Goal: Transaction & Acquisition: Book appointment/travel/reservation

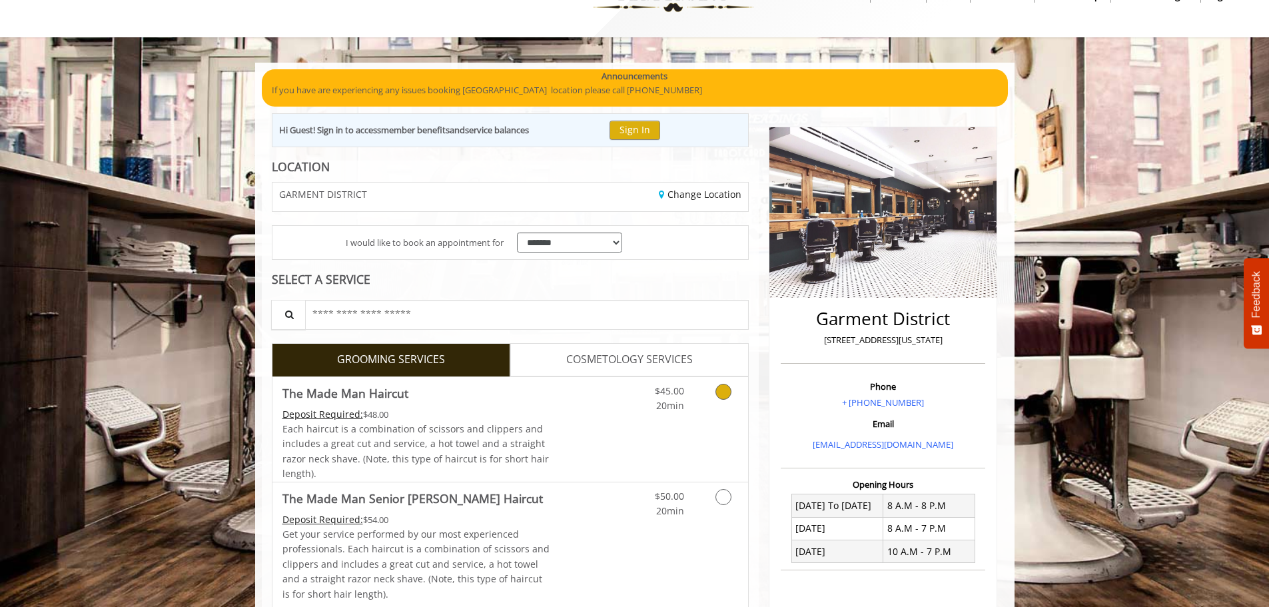
scroll to position [133, 0]
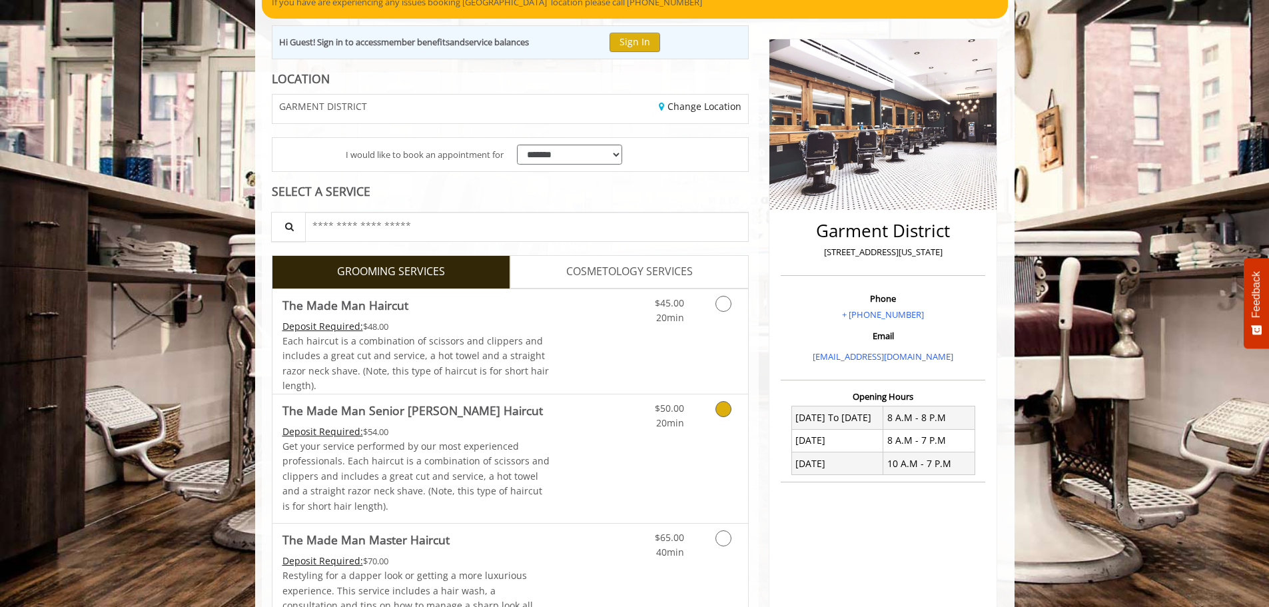
click at [731, 408] on link "Grooming services" at bounding box center [721, 412] width 34 height 37
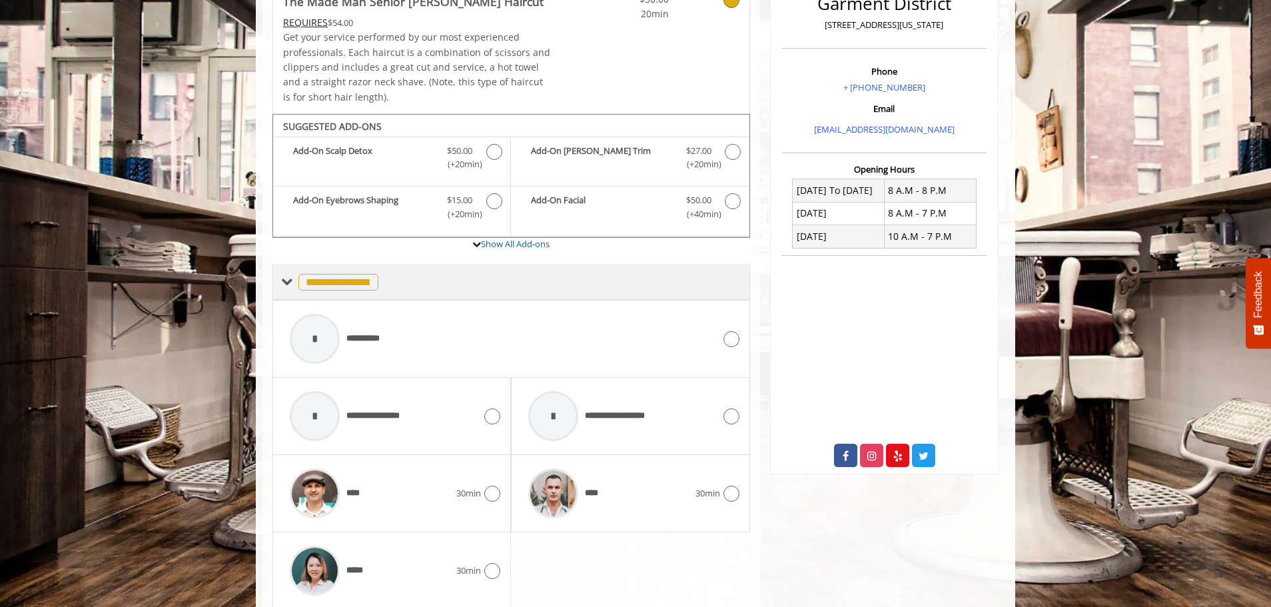
scroll to position [410, 0]
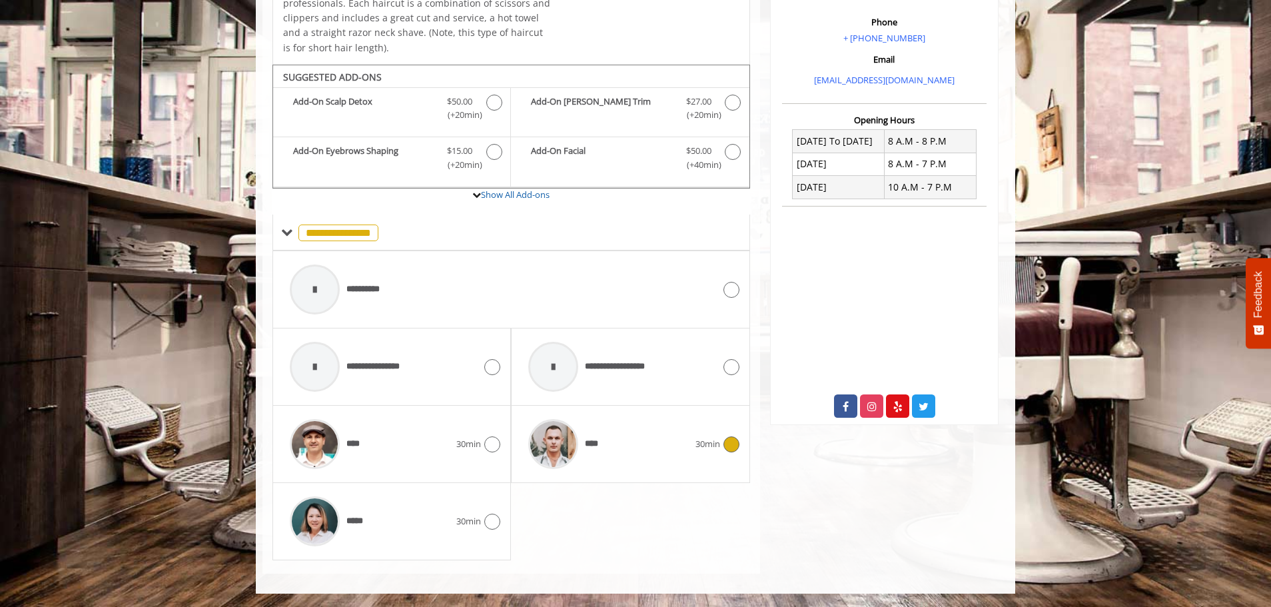
click at [714, 453] on div "**** 30min" at bounding box center [630, 443] width 217 height 63
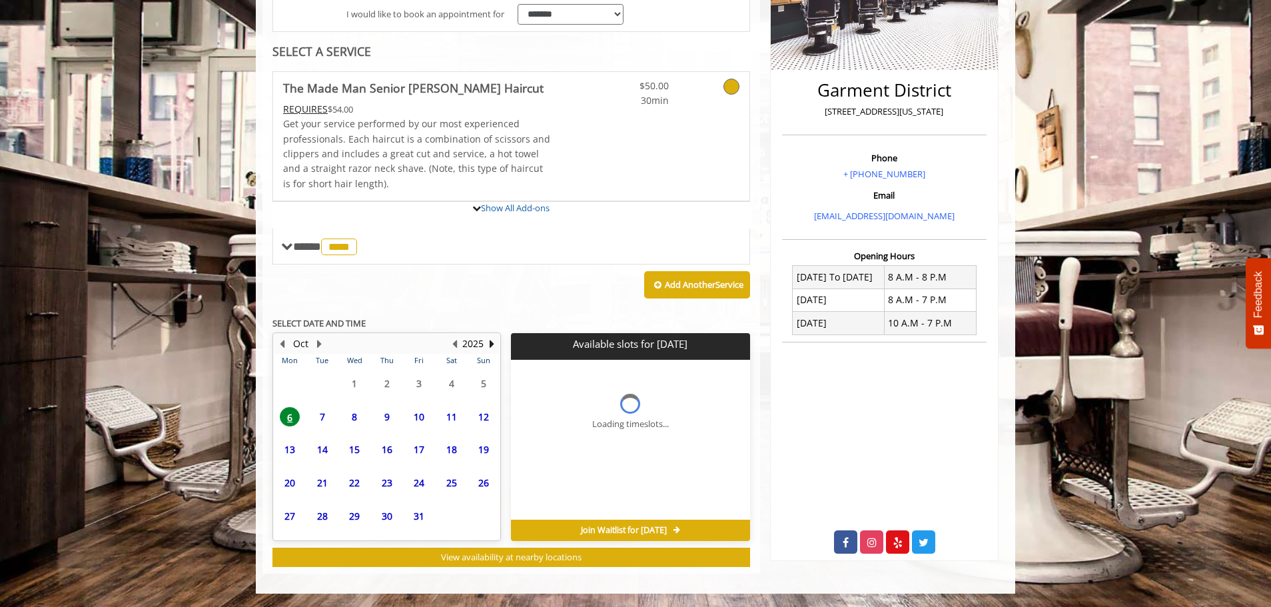
scroll to position [396, 0]
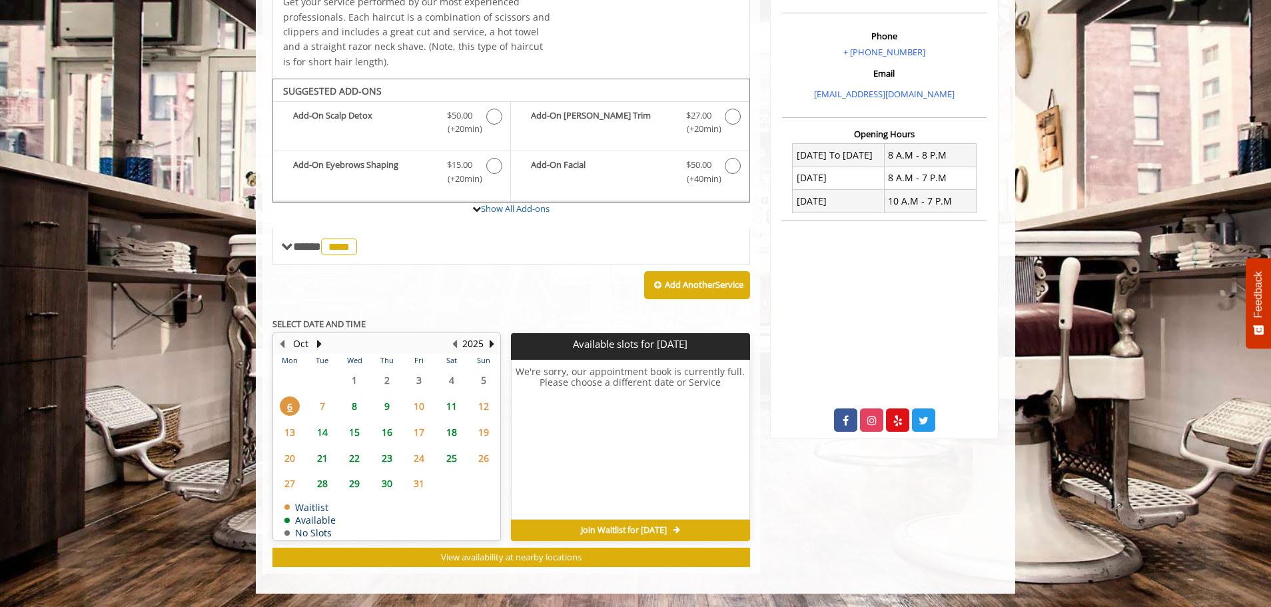
click at [353, 406] on span "8" at bounding box center [354, 405] width 20 height 19
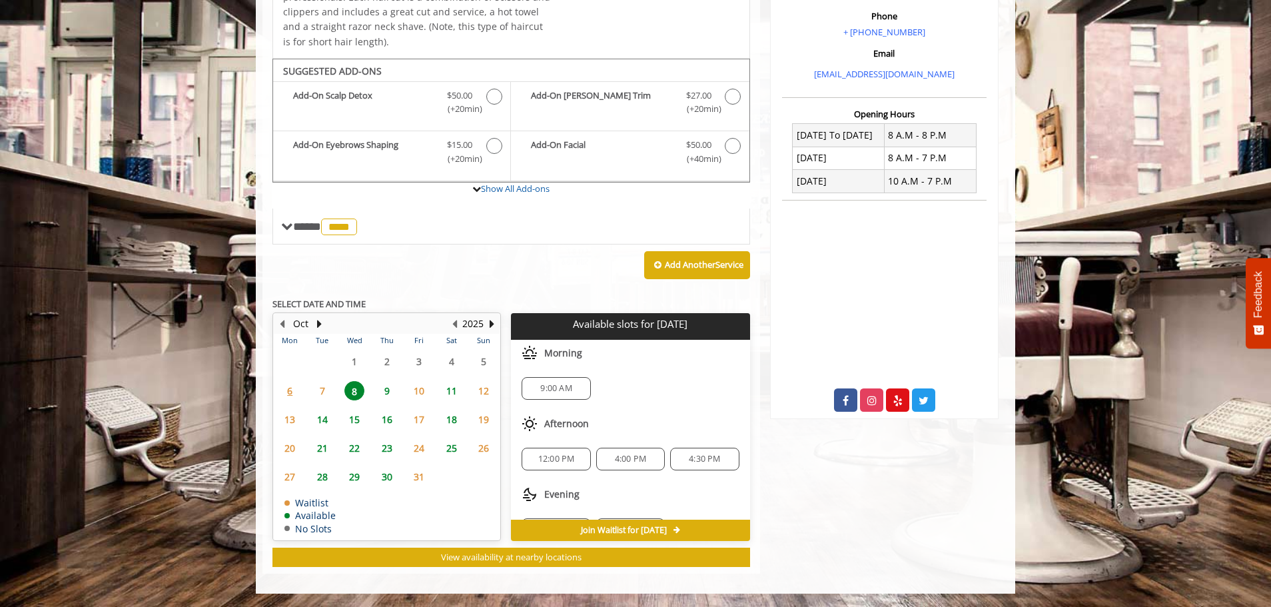
scroll to position [32, 0]
click at [702, 428] on span "4:30 PM" at bounding box center [704, 427] width 31 height 11
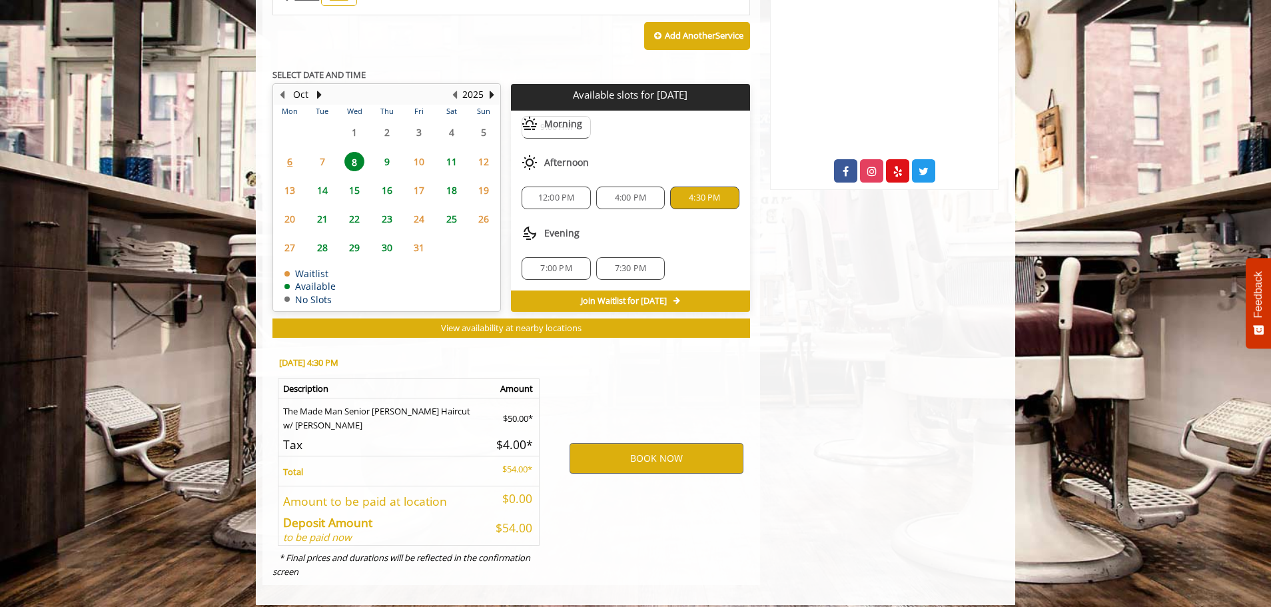
scroll to position [656, 0]
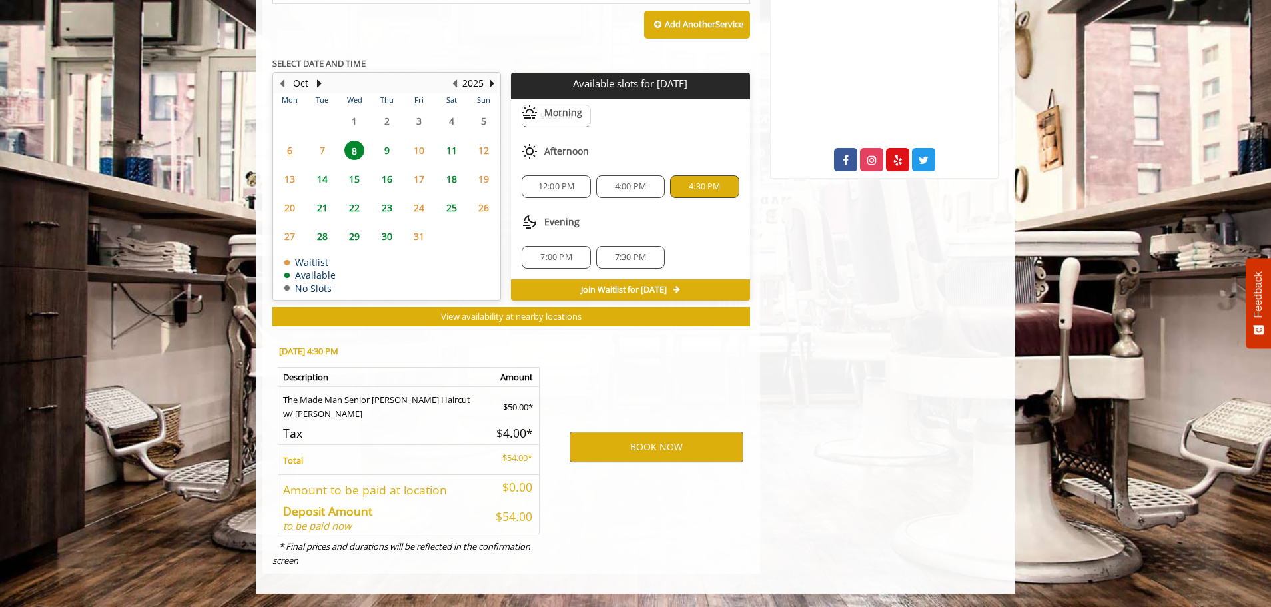
click at [348, 182] on span "15" at bounding box center [354, 178] width 20 height 19
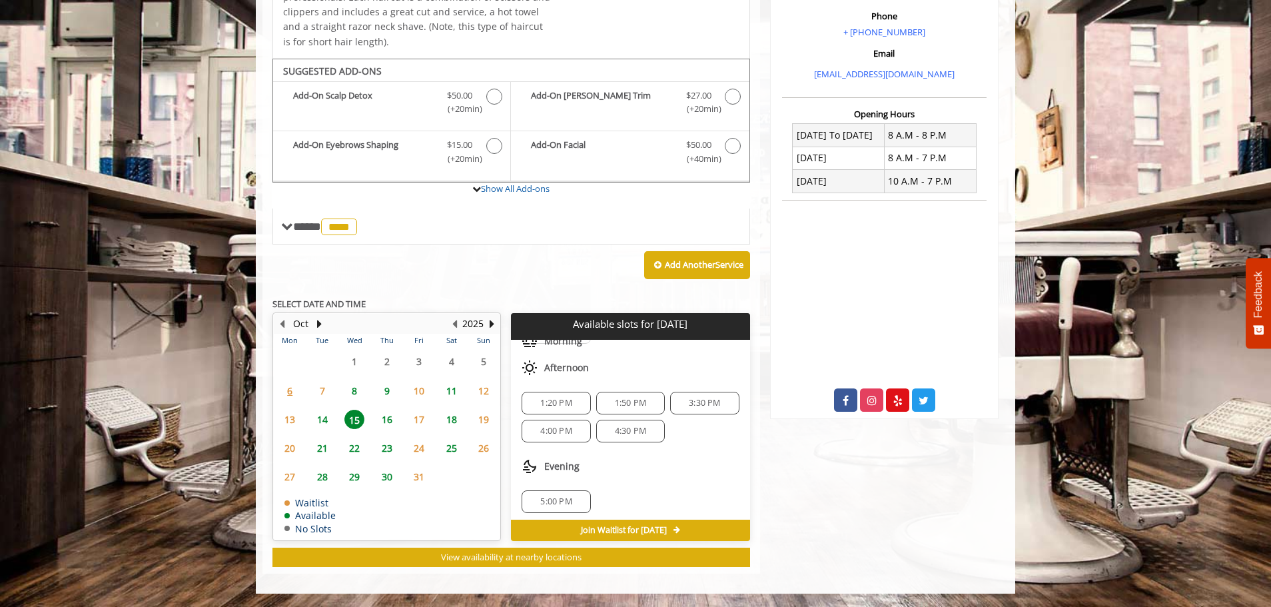
scroll to position [116, 0]
click at [621, 428] on span "4:30 PM" at bounding box center [630, 427] width 31 height 11
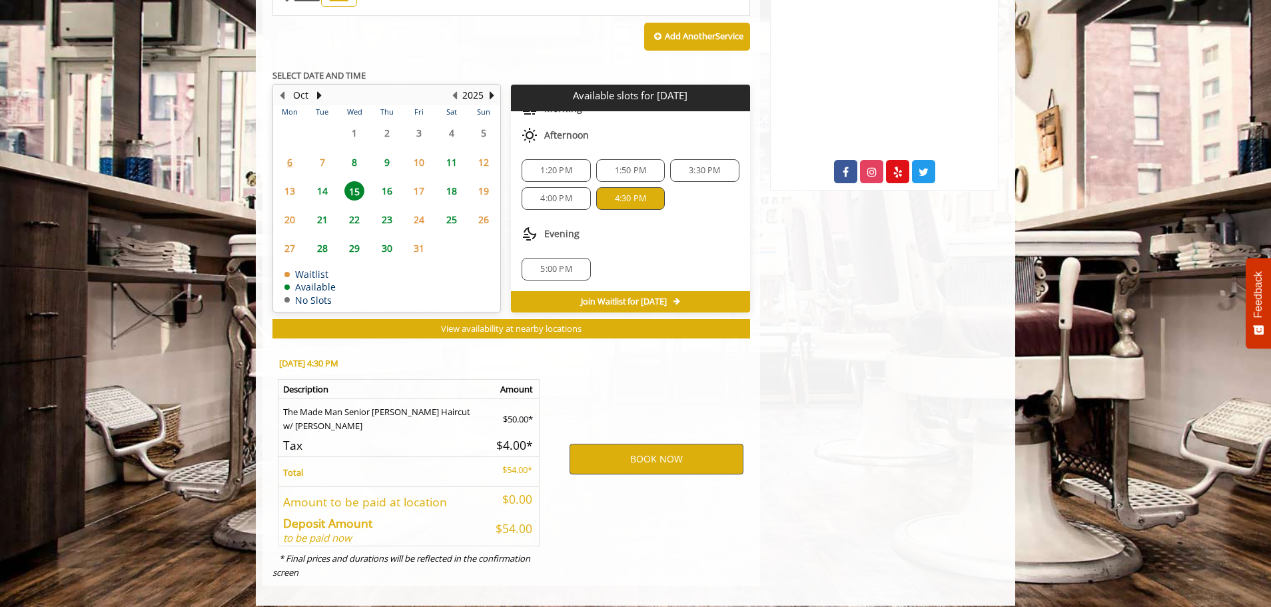
scroll to position [656, 0]
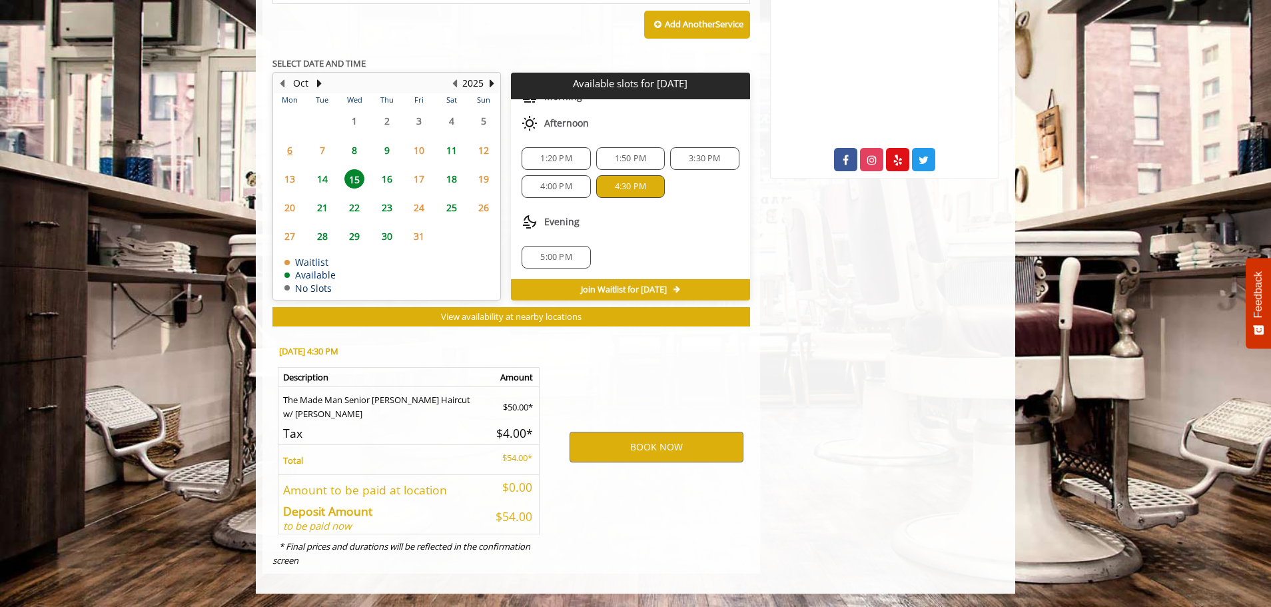
click at [560, 252] on span "5:00 PM" at bounding box center [555, 257] width 31 height 11
click at [661, 446] on button "BOOK NOW" at bounding box center [656, 447] width 174 height 31
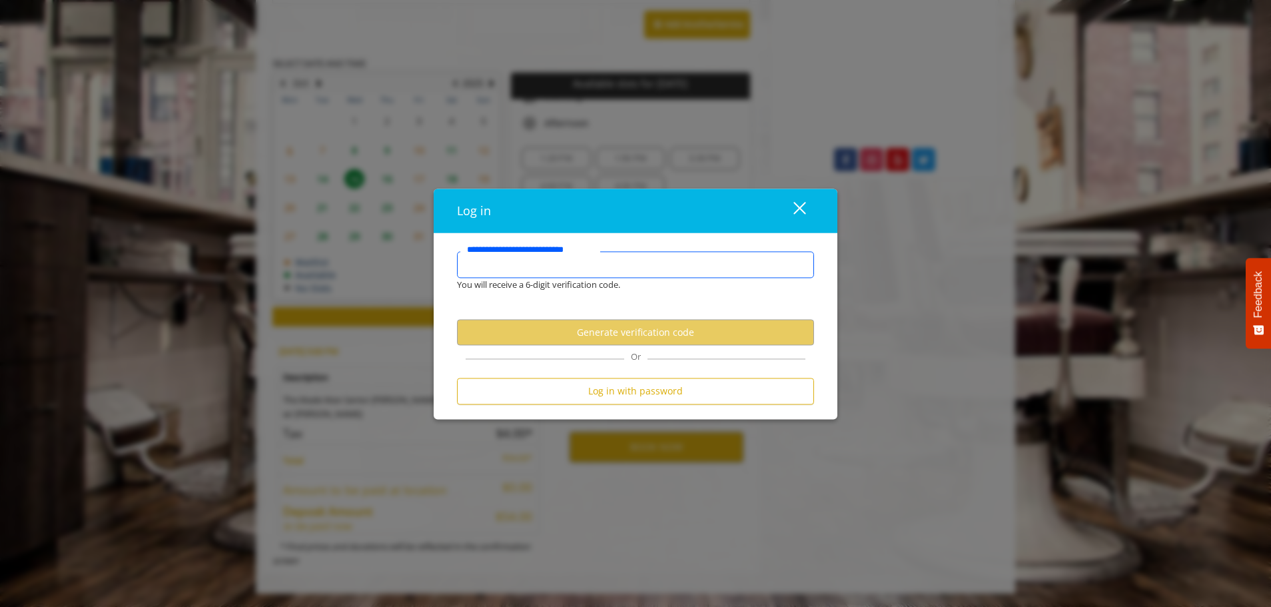
click at [577, 268] on input "**********" at bounding box center [635, 264] width 357 height 27
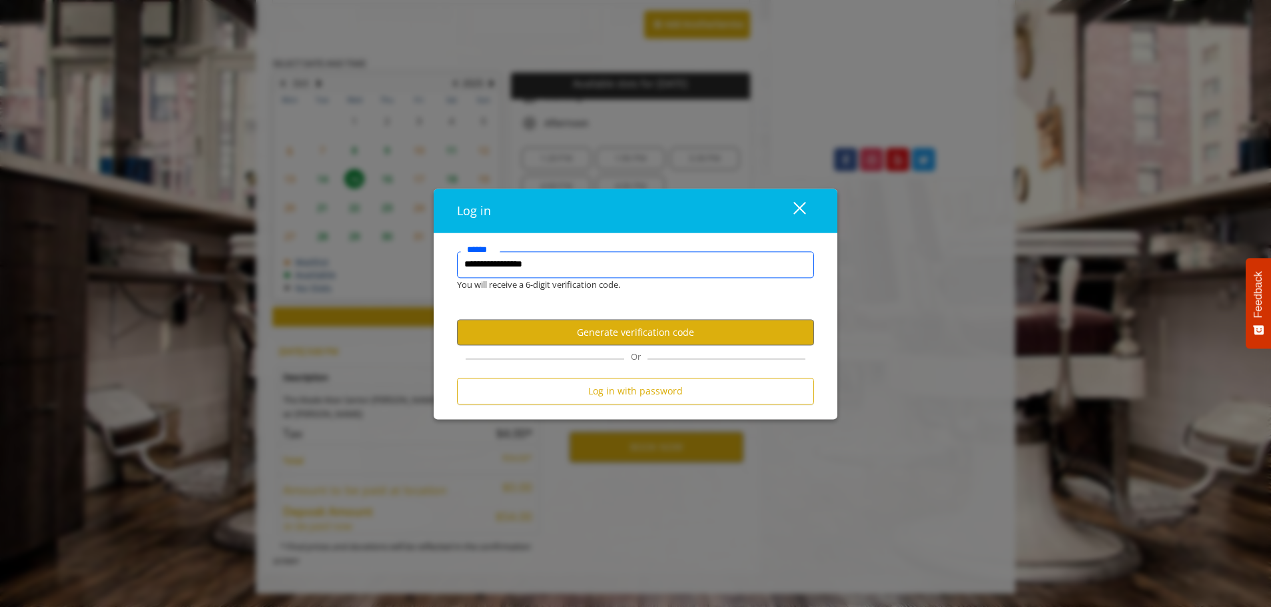
type input "**********"
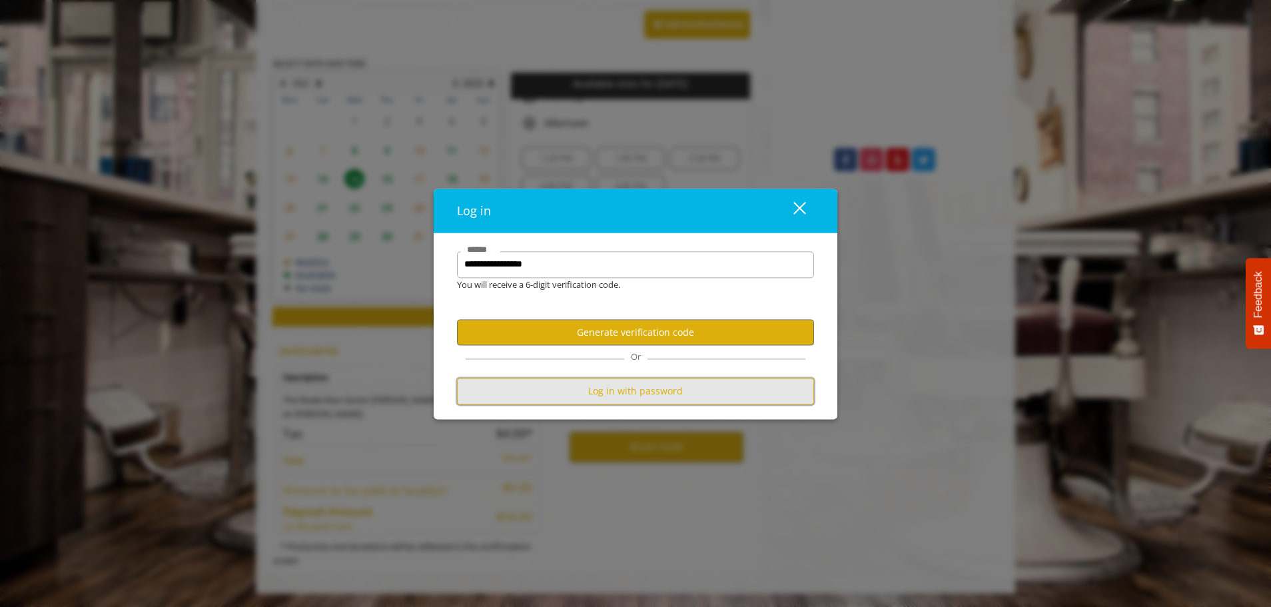
click at [627, 400] on button "Log in with password" at bounding box center [635, 391] width 357 height 26
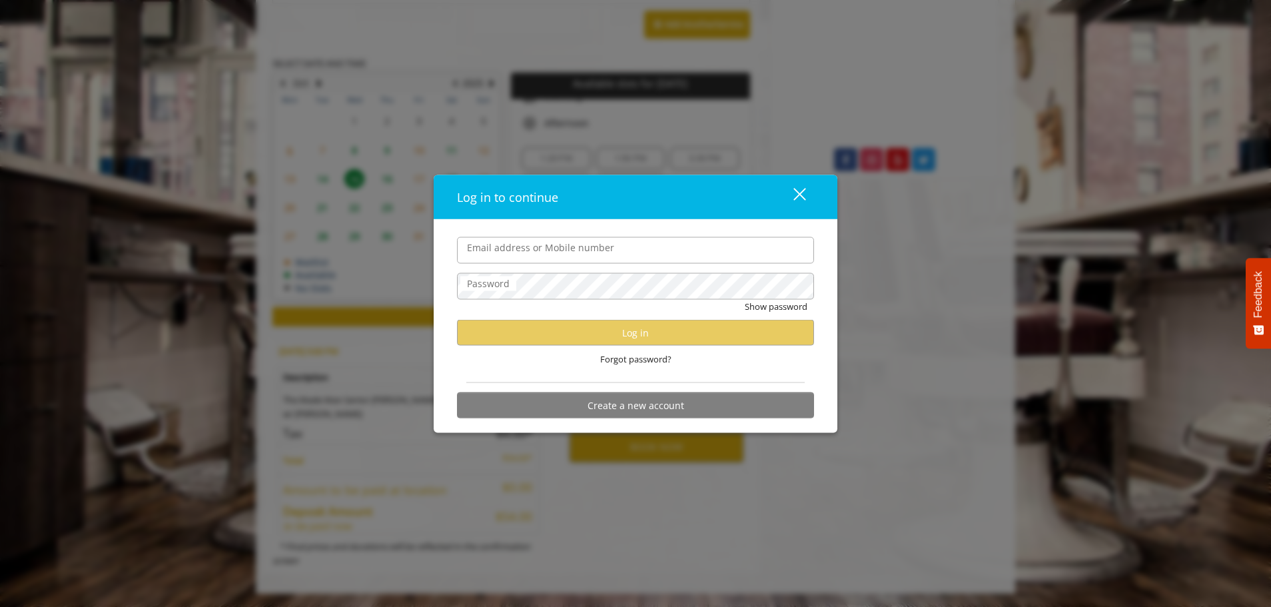
type input "**********"
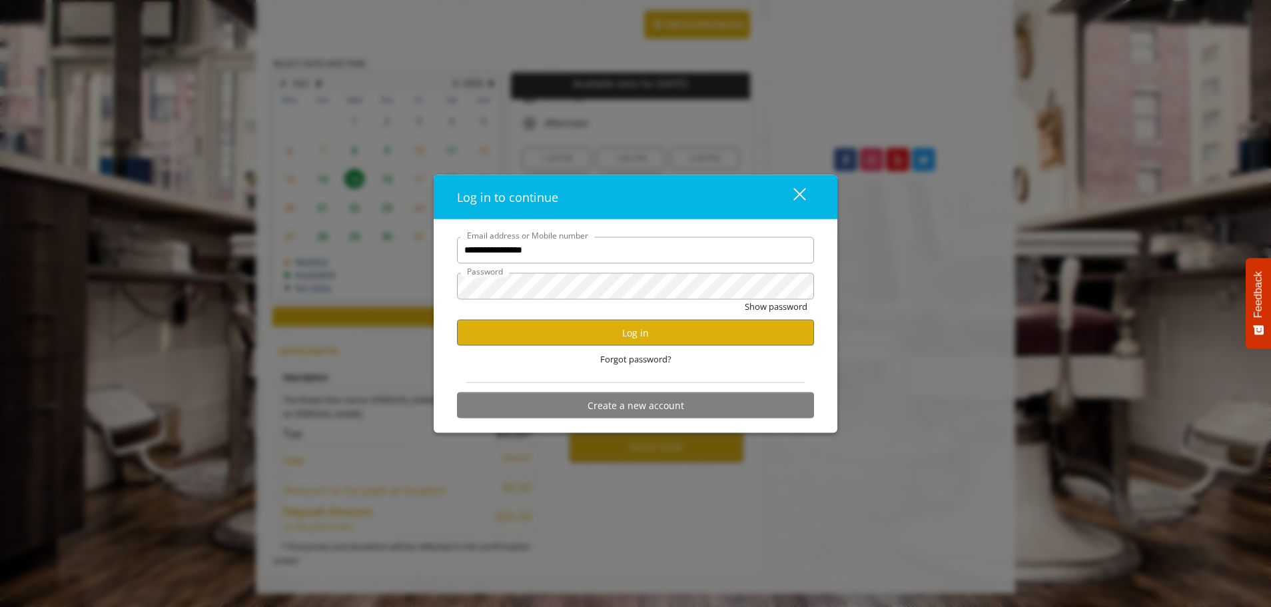
click at [570, 249] on input "**********" at bounding box center [635, 249] width 357 height 27
click at [490, 332] on button "Log in" at bounding box center [635, 333] width 357 height 26
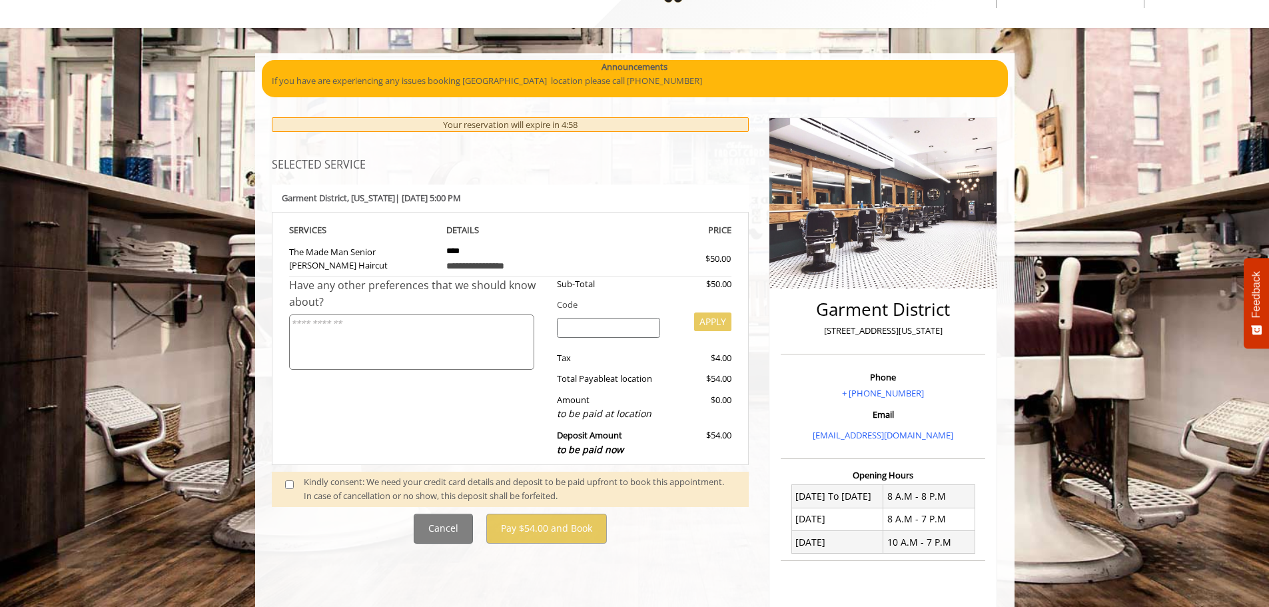
scroll to position [133, 0]
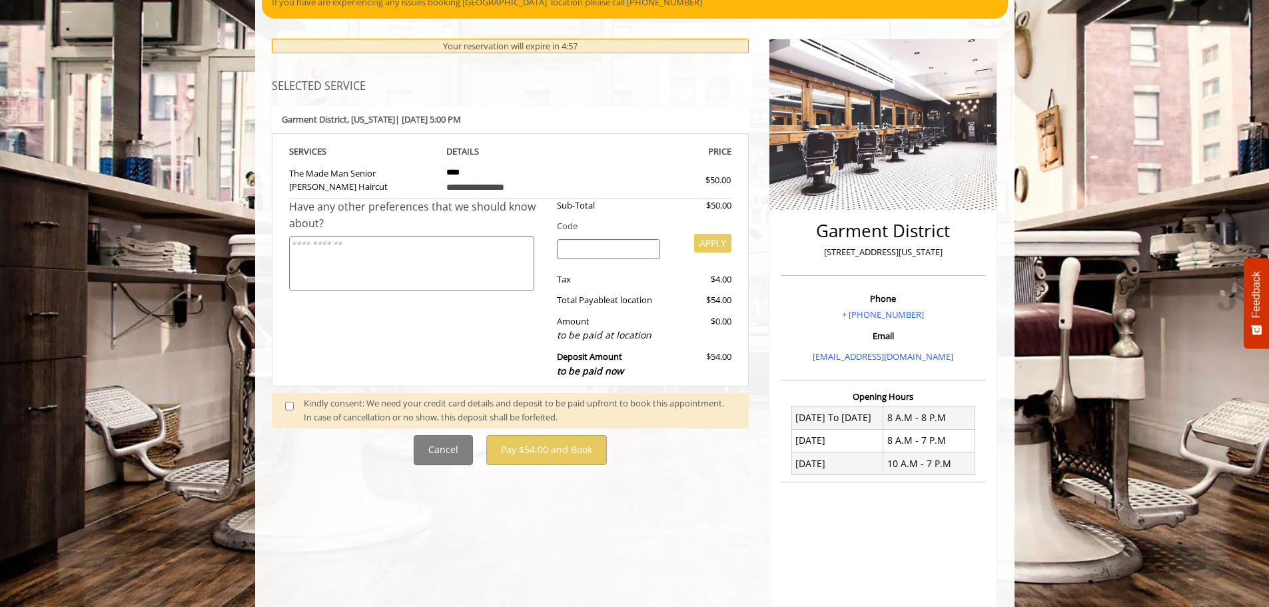
click at [441, 328] on div "Have any other preferences that we should know about?" at bounding box center [418, 291] width 258 height 186
click at [461, 340] on div "Have any other preferences that we should know about?" at bounding box center [418, 291] width 258 height 186
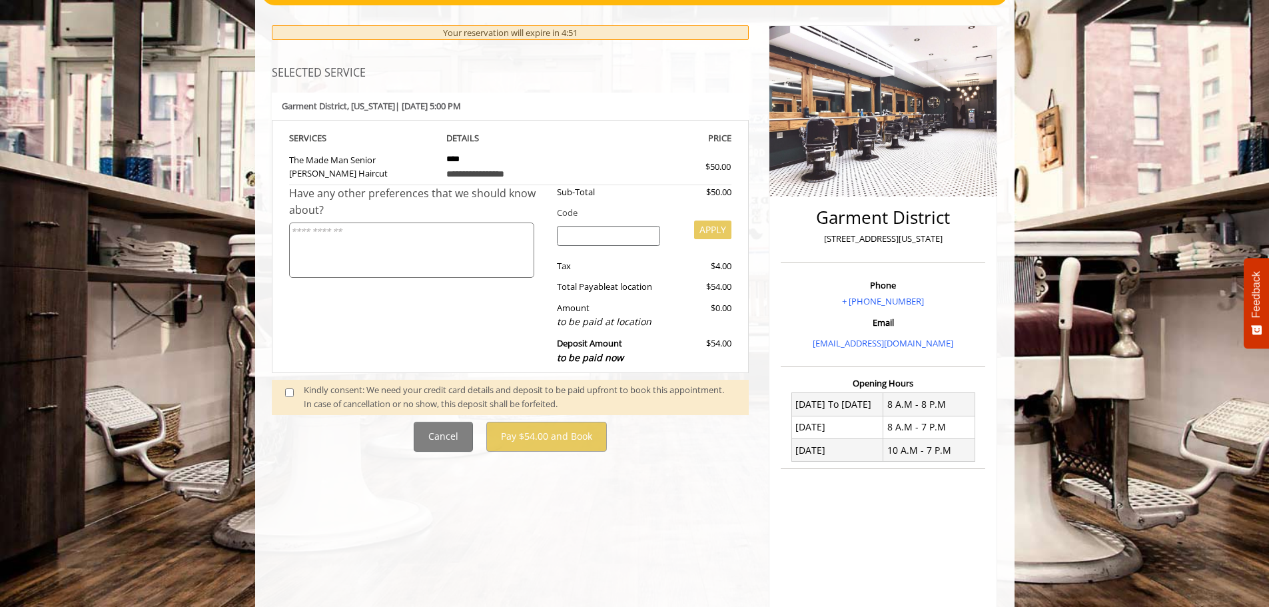
drag, startPoint x: 447, startPoint y: 346, endPoint x: 635, endPoint y: 226, distance: 222.8
click at [448, 344] on div "Have any other preferences that we should know about?" at bounding box center [418, 278] width 258 height 186
click at [402, 322] on div "Have any other preferences that we should know about?" at bounding box center [418, 278] width 258 height 186
click at [430, 325] on div "Have any other preferences that we should know about?" at bounding box center [418, 278] width 258 height 186
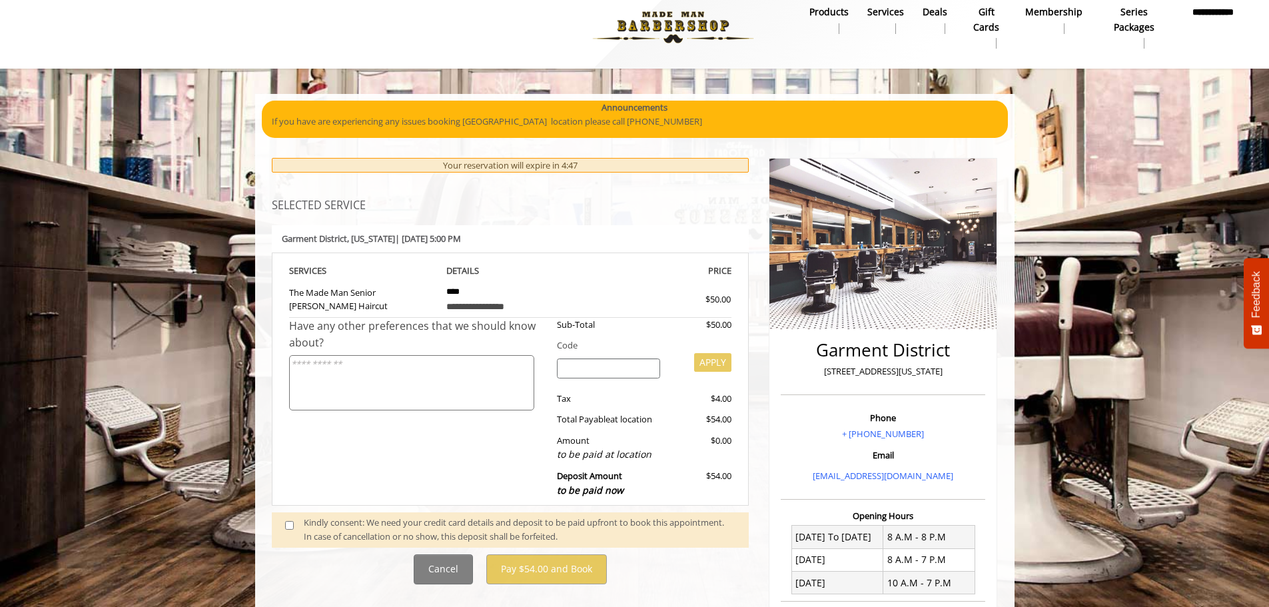
scroll to position [13, 0]
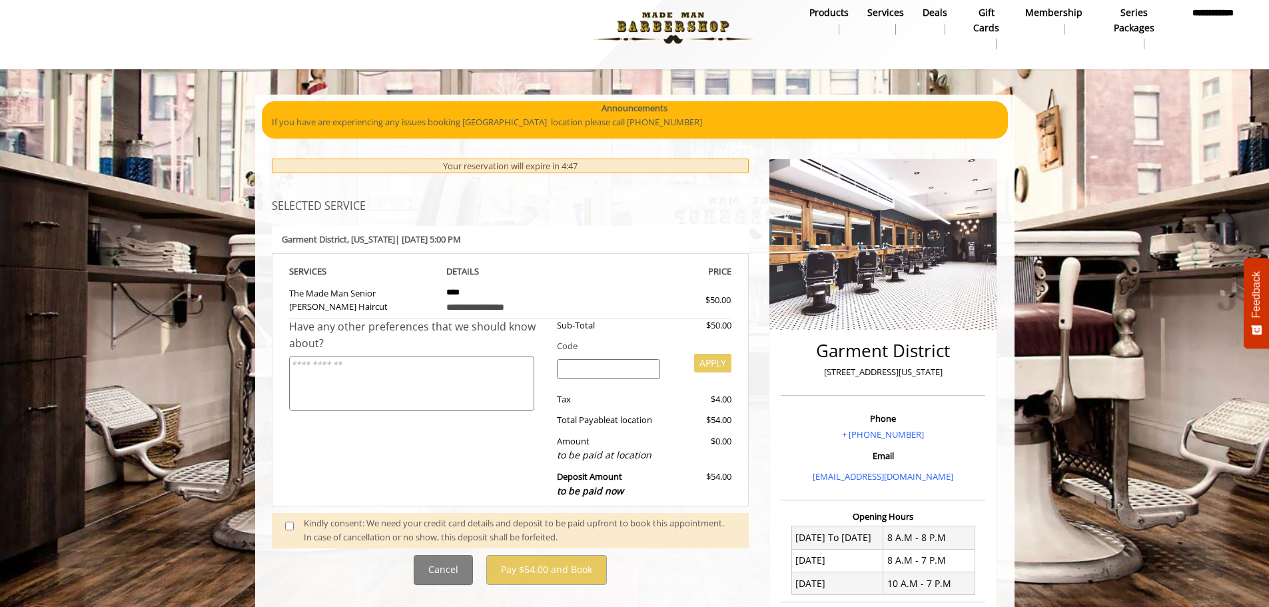
click at [620, 243] on div "[GEOGRAPHIC_DATA] , [US_STATE] | [DATE] 5:00 PM" at bounding box center [511, 239] width 478 height 27
click at [573, 218] on div "**********" at bounding box center [511, 353] width 498 height 306
click at [651, 239] on div "[GEOGRAPHIC_DATA] , [US_STATE] | [DATE] 5:00 PM" at bounding box center [511, 239] width 478 height 27
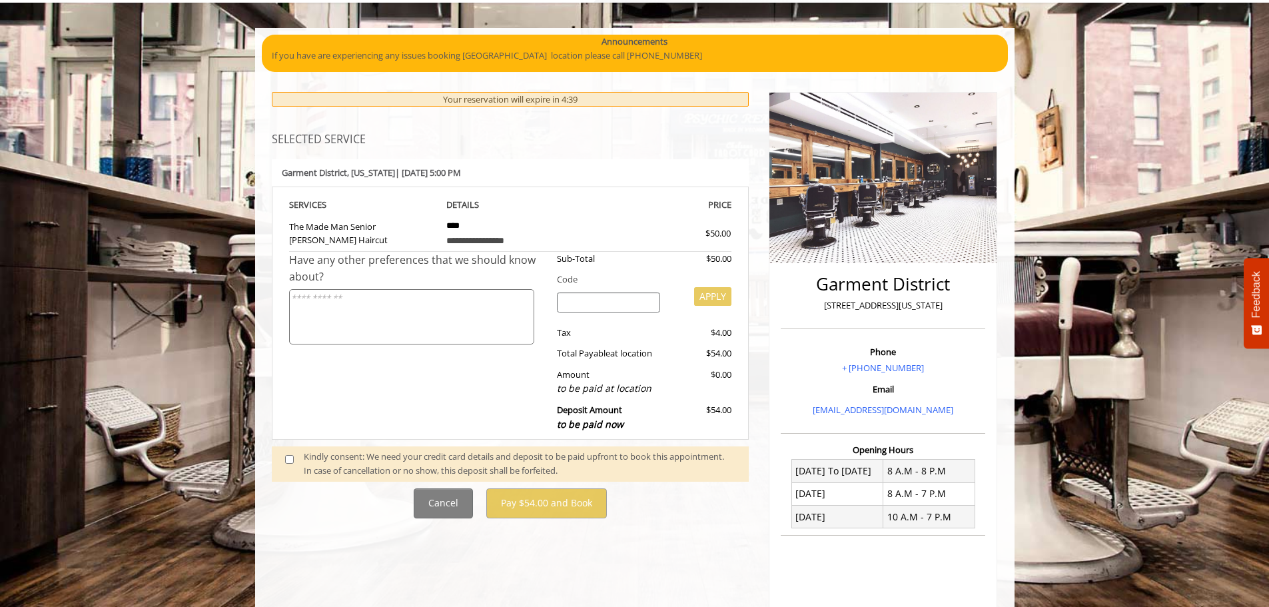
click at [511, 377] on div "Have any other preferences that we should know about?" at bounding box center [418, 345] width 258 height 186
click at [611, 304] on input "search" at bounding box center [608, 302] width 103 height 20
click at [456, 365] on div "Have any other preferences that we should know about?" at bounding box center [418, 345] width 258 height 186
click at [402, 300] on textarea at bounding box center [411, 316] width 245 height 55
click at [375, 402] on div "Have any other preferences that we should know about?" at bounding box center [418, 345] width 258 height 186
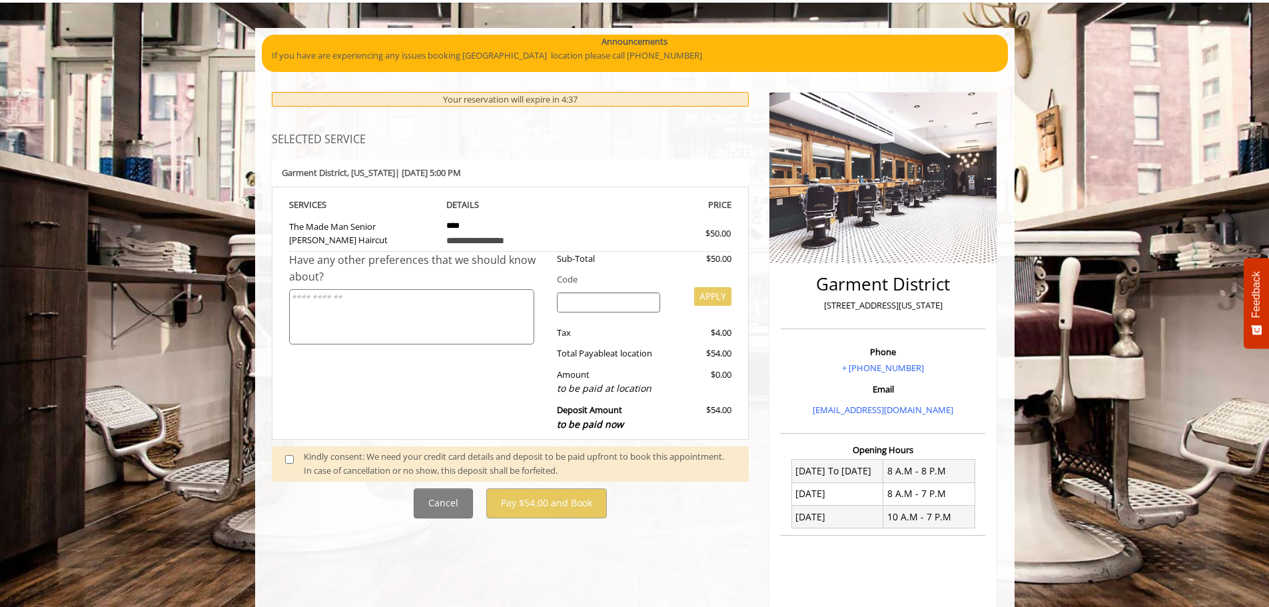
click at [385, 314] on textarea at bounding box center [411, 316] width 245 height 55
click at [458, 377] on div "Have any other preferences that we should know about?" at bounding box center [418, 345] width 258 height 186
drag, startPoint x: 474, startPoint y: 382, endPoint x: 374, endPoint y: 425, distance: 108.9
click at [474, 382] on div "Have any other preferences that we should know about?" at bounding box center [418, 345] width 258 height 186
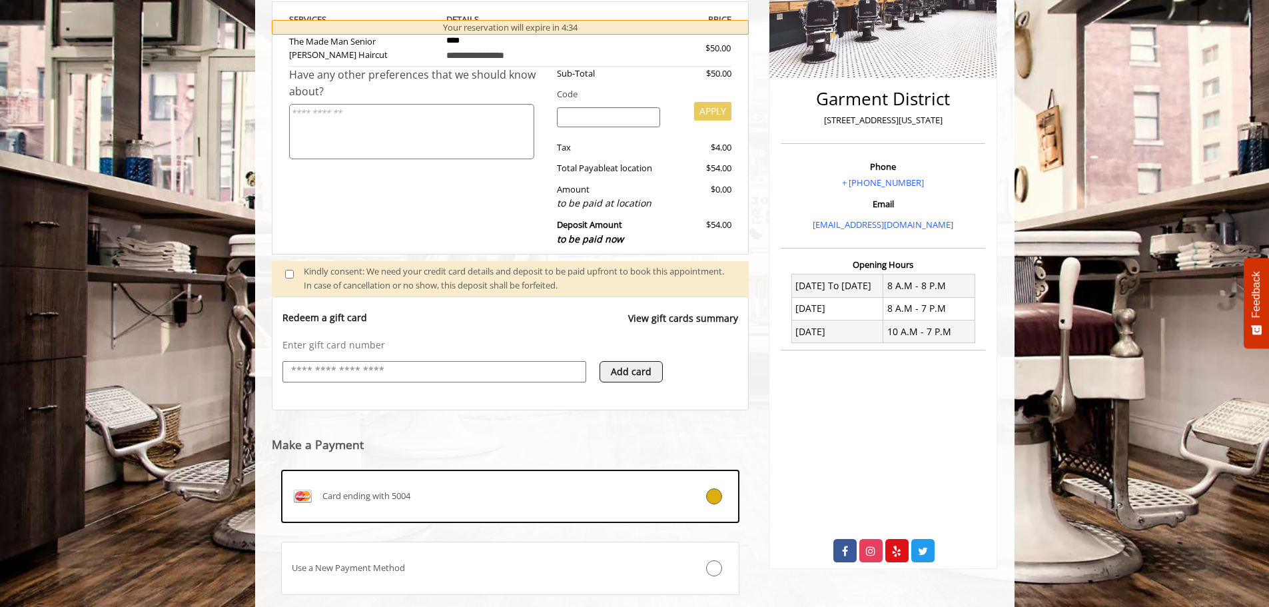
scroll to position [346, 0]
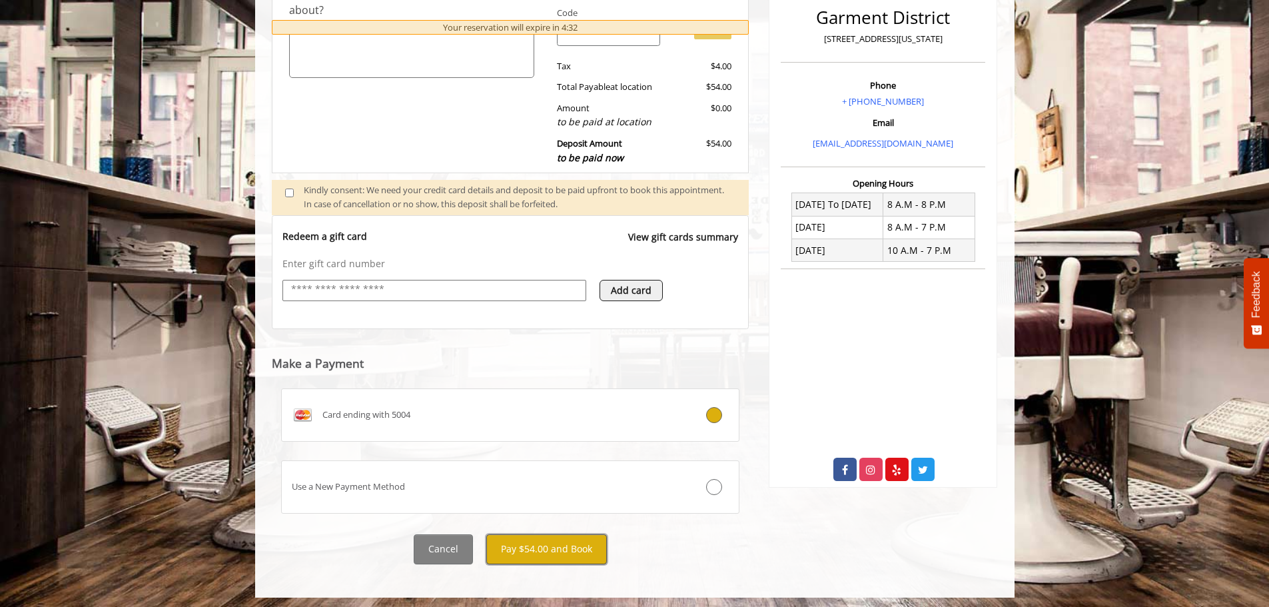
click at [530, 548] on button "Pay $54.00 and Book" at bounding box center [546, 549] width 121 height 30
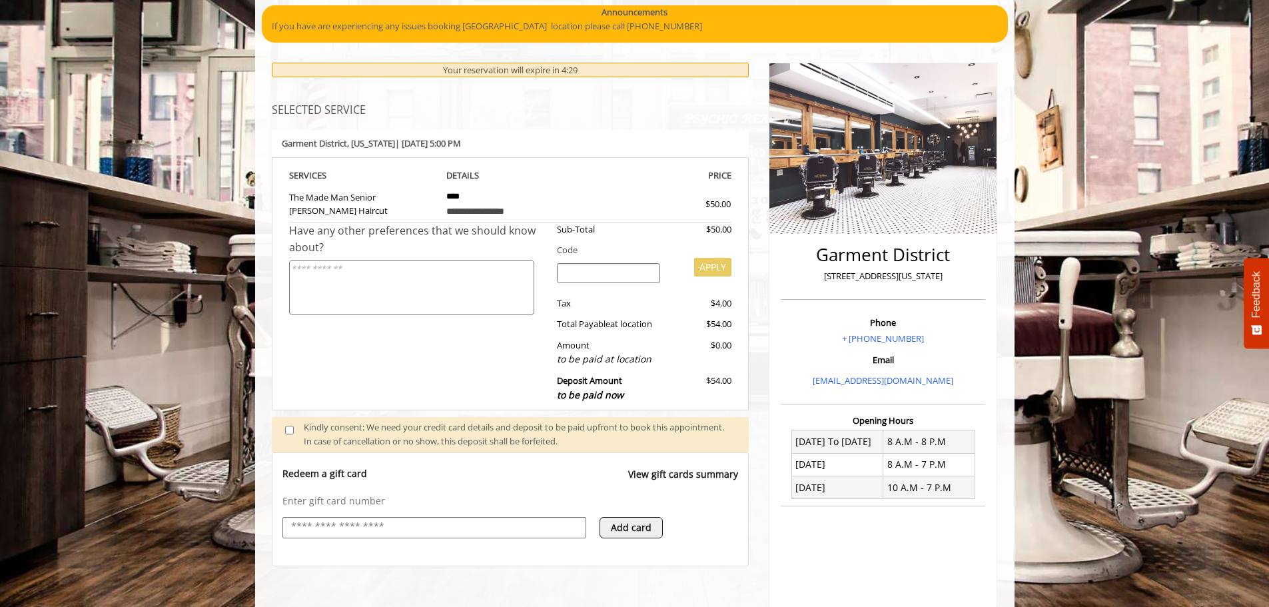
scroll to position [0, 0]
